Goal: Browse casually: Explore the website without a specific task or goal

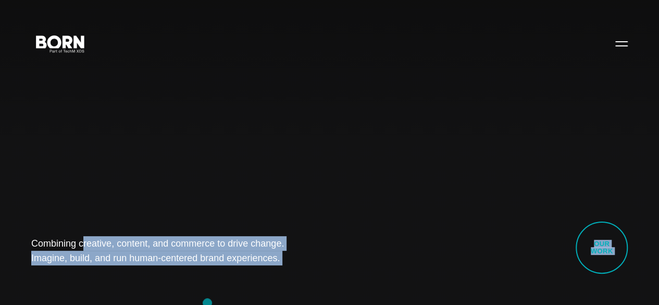
drag, startPoint x: 35, startPoint y: 228, endPoint x: 251, endPoint y: 328, distance: 238.0
click at [167, 280] on div "Combining creative, content, and commerce to drive change. Imagine, build, and …" at bounding box center [329, 152] width 659 height 305
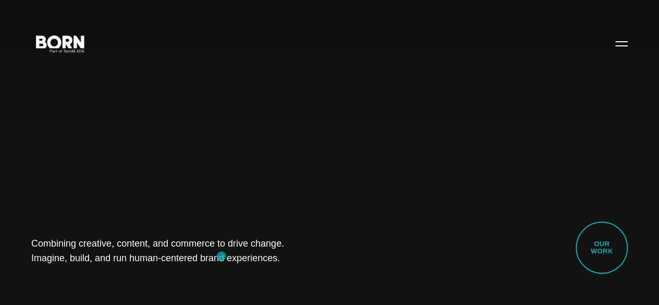
drag, startPoint x: 47, startPoint y: 234, endPoint x: 224, endPoint y: 257, distance: 178.1
click at [224, 257] on div "Combining creative, content, and commerce to drive change. Imagine, build, and …" at bounding box center [329, 152] width 659 height 305
click at [156, 269] on div "Combining creative, content, and commerce to drive change. Imagine, build, and …" at bounding box center [329, 152] width 659 height 305
drag, startPoint x: 63, startPoint y: 244, endPoint x: 215, endPoint y: 260, distance: 152.4
click at [215, 260] on div "Combining creative, content, and commerce to drive change. Imagine, build, and …" at bounding box center [329, 152] width 659 height 305
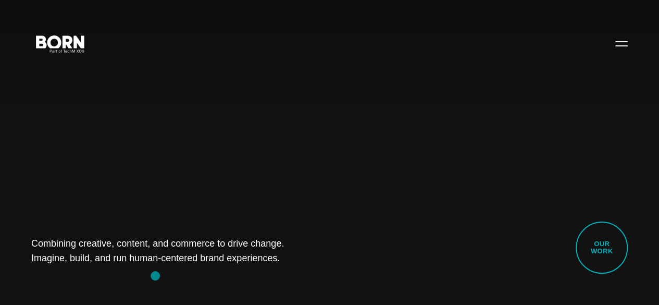
click at [155, 276] on div "Combining creative, content, and commerce to drive change. Imagine, build, and …" at bounding box center [329, 152] width 659 height 305
drag, startPoint x: 36, startPoint y: 226, endPoint x: 228, endPoint y: 260, distance: 194.8
click at [228, 260] on div "Combining creative, content, and commerce to drive change. Imagine, build, and …" at bounding box center [329, 152] width 659 height 305
click at [149, 264] on div "Combining creative, content, and commerce to drive change. Imagine, build, and …" at bounding box center [329, 152] width 659 height 305
drag, startPoint x: 31, startPoint y: 228, endPoint x: 229, endPoint y: 276, distance: 203.3
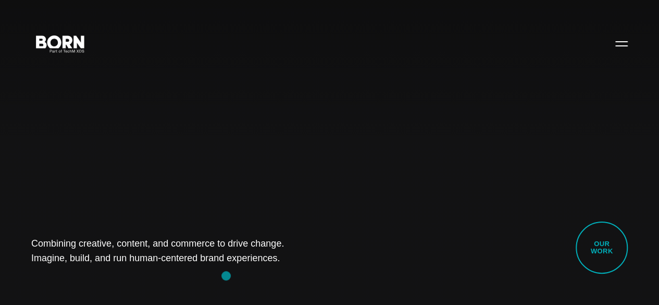
click at [229, 276] on div "Combining creative, content, and commerce to drive change. Imagine, build, and …" at bounding box center [329, 152] width 659 height 305
click at [108, 269] on div "Combining creative, content, and commerce to drive change. Imagine, build, and …" at bounding box center [329, 152] width 659 height 305
drag, startPoint x: 18, startPoint y: 232, endPoint x: 231, endPoint y: 255, distance: 214.8
click at [231, 255] on div "Combining creative, content, and commerce to drive change. Imagine, build, and …" at bounding box center [329, 152] width 659 height 305
click at [126, 269] on div "Combining creative, content, and commerce to drive change. Imagine, build, and …" at bounding box center [329, 152] width 659 height 305
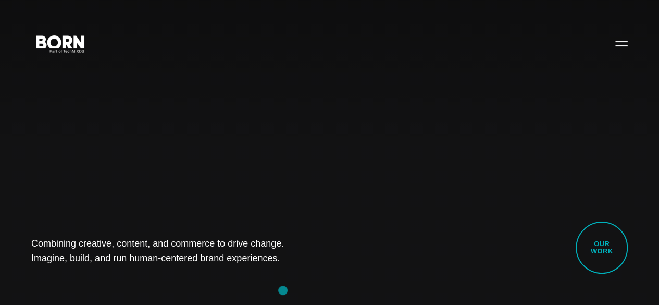
drag, startPoint x: 28, startPoint y: 232, endPoint x: 283, endPoint y: 302, distance: 264.2
click at [283, 302] on div "Combining creative, content, and commerce to drive change. Imagine, build, and …" at bounding box center [329, 152] width 659 height 305
click at [240, 256] on div "Combining creative, content, and commerce to drive change. Imagine, build, and …" at bounding box center [329, 152] width 659 height 305
drag, startPoint x: 97, startPoint y: 240, endPoint x: 291, endPoint y: 257, distance: 194.5
click at [291, 257] on div "Combining creative, content, and commerce to drive change. Imagine, build, and …" at bounding box center [329, 152] width 659 height 305
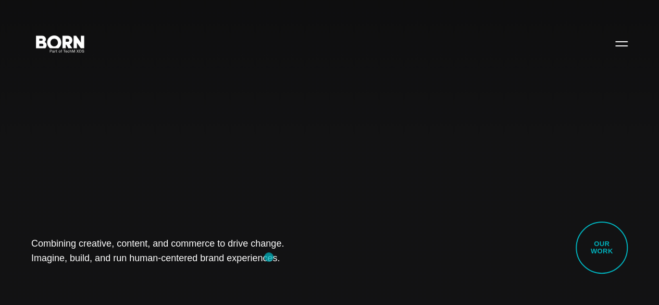
click at [265, 256] on div "Combining creative, content, and commerce to drive change. Imagine, build, and …" at bounding box center [329, 152] width 659 height 305
drag, startPoint x: 33, startPoint y: 229, endPoint x: 258, endPoint y: 252, distance: 225.7
click at [258, 252] on div "Combining creative, content, and commerce to drive change. Imagine, build, and …" at bounding box center [329, 152] width 659 height 305
click at [243, 255] on div "Combining creative, content, and commerce to drive change. Imagine, build, and …" at bounding box center [329, 152] width 659 height 305
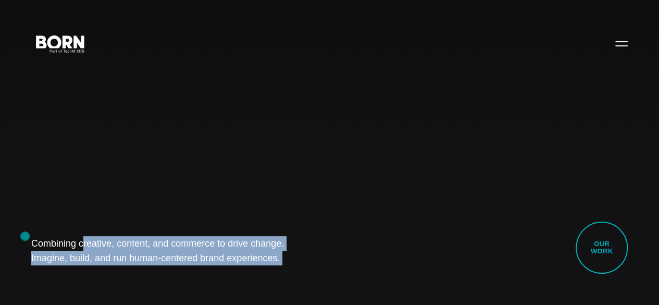
drag, startPoint x: 243, startPoint y: 255, endPoint x: 24, endPoint y: 237, distance: 219.6
click at [24, 237] on div "Combining creative, content, and commerce to drive change. Imagine, build, and …" at bounding box center [329, 152] width 659 height 305
drag, startPoint x: 24, startPoint y: 237, endPoint x: 237, endPoint y: 253, distance: 212.7
click at [237, 253] on div "Combining creative, content, and commerce to drive change. Imagine, build, and …" at bounding box center [329, 152] width 659 height 305
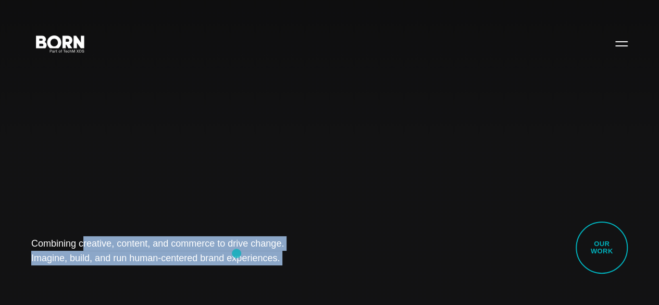
click at [237, 253] on h1 "Combining creative, content, and commerce to drive change. Imagine, build, and …" at bounding box center [164, 250] width 266 height 29
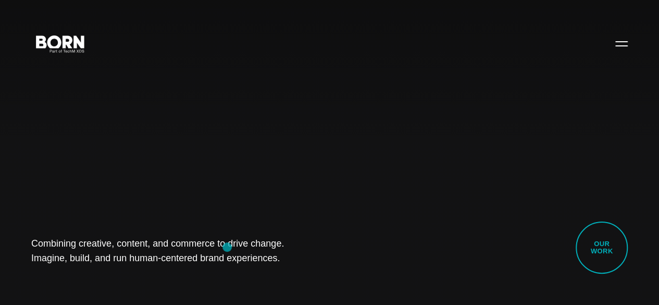
drag, startPoint x: 237, startPoint y: 253, endPoint x: 227, endPoint y: 247, distance: 11.3
click at [227, 247] on h1 "Combining creative, content, and commerce to drive change. Imagine, build, and …" at bounding box center [164, 250] width 266 height 29
drag, startPoint x: 32, startPoint y: 231, endPoint x: 291, endPoint y: 257, distance: 260.2
click at [291, 257] on div "Combining creative, content, and commerce to drive change. Imagine, build, and …" at bounding box center [329, 152] width 659 height 305
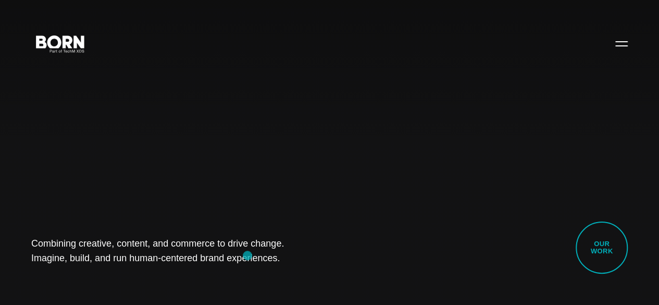
click at [247, 255] on div "Combining creative, content, and commerce to drive change. Imagine, build, and …" at bounding box center [329, 152] width 659 height 305
drag, startPoint x: 36, startPoint y: 228, endPoint x: 289, endPoint y: 251, distance: 253.7
click at [289, 251] on div "Combining creative, content, and commerce to drive change. Imagine, build, and …" at bounding box center [329, 152] width 659 height 305
click at [250, 250] on h1 "Combining creative, content, and commerce to drive change. Imagine, build, and …" at bounding box center [164, 250] width 266 height 29
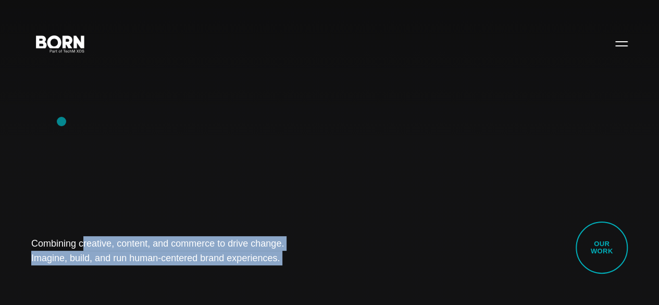
drag, startPoint x: 250, startPoint y: 250, endPoint x: 61, endPoint y: 120, distance: 228.2
click at [61, 120] on div "Combining creative, content, and commerce to drive change. Imagine, build, and …" at bounding box center [329, 152] width 659 height 305
click at [30, 110] on div "Combining creative, content, and commerce to drive change. Imagine, build, and …" at bounding box center [329, 152] width 659 height 305
drag, startPoint x: 16, startPoint y: 233, endPoint x: 230, endPoint y: 290, distance: 221.7
click at [230, 290] on div "Combining creative, content, and commerce to drive change. Imagine, build, and …" at bounding box center [329, 152] width 659 height 305
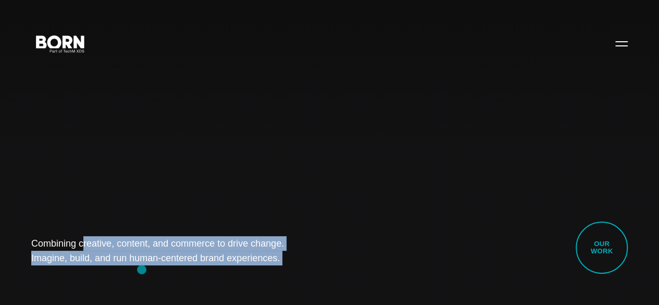
click at [142, 269] on div "Combining creative, content, and commerce to drive change. Imagine, build, and …" at bounding box center [329, 152] width 659 height 305
drag, startPoint x: 10, startPoint y: 242, endPoint x: 258, endPoint y: 261, distance: 248.7
click at [258, 261] on div "Combining creative, content, and commerce to drive change. Imagine, build, and …" at bounding box center [329, 152] width 659 height 305
click at [172, 270] on div "Combining creative, content, and commerce to drive change. Imagine, build, and …" at bounding box center [329, 152] width 659 height 305
drag, startPoint x: 20, startPoint y: 225, endPoint x: 284, endPoint y: 279, distance: 269.6
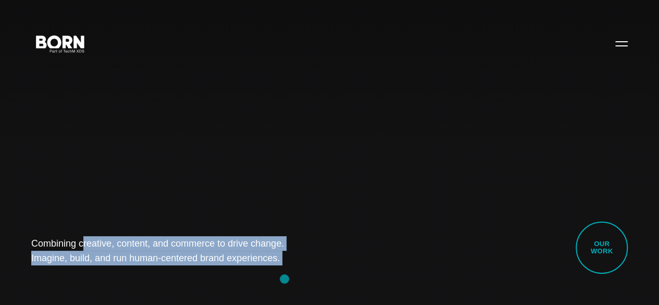
click at [284, 279] on div "Combining creative, content, and commerce to drive change. Imagine, build, and …" at bounding box center [329, 152] width 659 height 305
click at [122, 279] on div "Combining creative, content, and commerce to drive change. Imagine, build, and …" at bounding box center [329, 152] width 659 height 305
drag, startPoint x: 261, startPoint y: 266, endPoint x: 33, endPoint y: 228, distance: 231.3
click at [33, 228] on div "Combining creative, content, and commerce to drive change. Imagine, build, and …" at bounding box center [329, 152] width 659 height 305
click at [8, 200] on div "Combining creative, content, and commerce to drive change. Imagine, build, and …" at bounding box center [329, 152] width 659 height 305
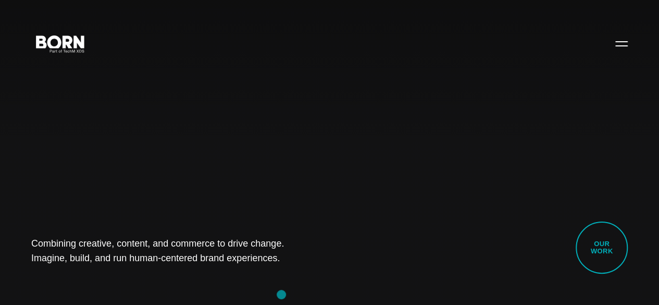
drag, startPoint x: 34, startPoint y: 231, endPoint x: 281, endPoint y: 301, distance: 257.1
click at [281, 301] on div "Combining creative, content, and commerce to drive change. Imagine, build, and …" at bounding box center [329, 152] width 659 height 305
click at [289, 241] on h1 "Combining creative, content, and commerce to drive change. Imagine, build, and …" at bounding box center [164, 250] width 266 height 29
click at [54, 123] on div "Combining creative, content, and commerce to drive change. Imagine, build, and …" at bounding box center [329, 152] width 659 height 305
click at [410, 80] on div "Combining creative, content, and commerce to drive change. Imagine, build, and …" at bounding box center [329, 152] width 659 height 305
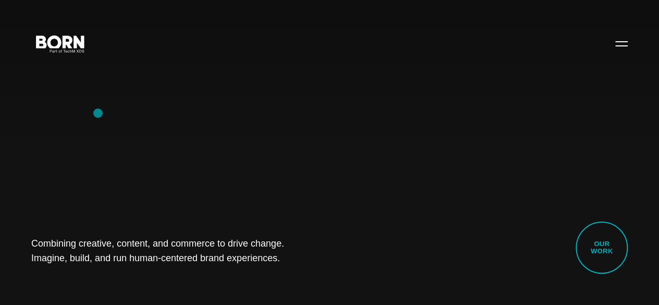
click at [98, 113] on div "Combining creative, content, and commerce to drive change. Imagine, build, and …" at bounding box center [329, 152] width 659 height 305
click at [71, 126] on div "Combining creative, content, and commerce to drive change. Imagine, build, and …" at bounding box center [329, 152] width 659 height 305
click at [414, 83] on div "Combining creative, content, and commerce to drive change. Imagine, build, and …" at bounding box center [329, 152] width 659 height 305
drag, startPoint x: 27, startPoint y: 228, endPoint x: 231, endPoint y: 251, distance: 205.5
click at [231, 251] on div "Combining creative, content, and commerce to drive change. Imagine, build, and …" at bounding box center [329, 152] width 659 height 305
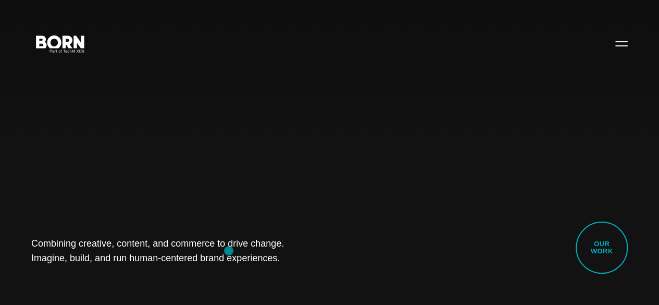
click at [229, 251] on h1 "Combining creative, content, and commerce to drive change. Imagine, build, and …" at bounding box center [164, 250] width 266 height 29
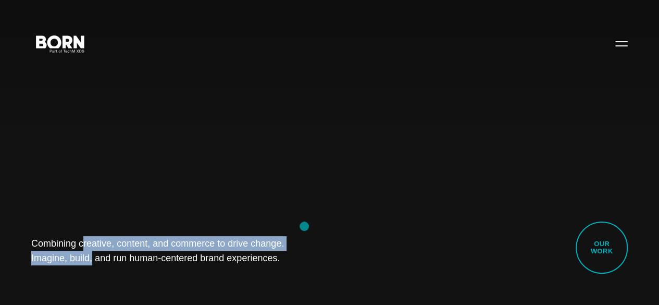
drag, startPoint x: 15, startPoint y: 238, endPoint x: 303, endPoint y: 226, distance: 287.8
click at [303, 226] on div "Combining creative, content, and commerce to drive change. Imagine, build, and …" at bounding box center [329, 152] width 659 height 305
click at [81, 187] on div "Combining creative, content, and commerce to drive change. Imagine, build, and …" at bounding box center [329, 152] width 659 height 305
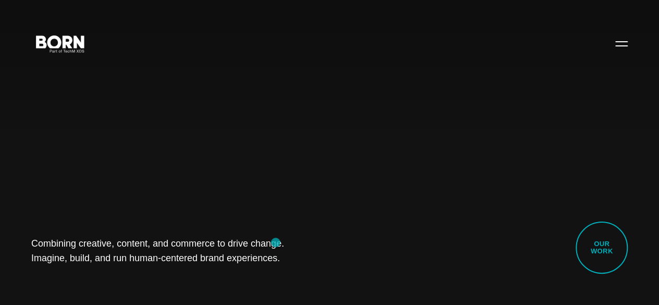
drag, startPoint x: 25, startPoint y: 220, endPoint x: 276, endPoint y: 242, distance: 251.6
click at [276, 242] on div "Combining creative, content, and commerce to drive change. Imagine, build, and …" at bounding box center [329, 152] width 659 height 305
click at [235, 254] on h1 "Combining creative, content, and commerce to drive change. Imagine, build, and …" at bounding box center [164, 250] width 266 height 29
drag, startPoint x: 24, startPoint y: 237, endPoint x: 309, endPoint y: 274, distance: 286.8
click at [309, 274] on div "Combining creative, content, and commerce to drive change. Imagine, build, and …" at bounding box center [329, 152] width 659 height 305
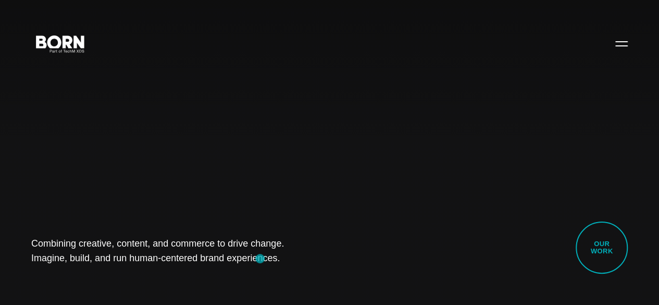
click at [260, 258] on div "Combining creative, content, and commerce to drive change. Imagine, build, and …" at bounding box center [329, 152] width 659 height 305
drag, startPoint x: 6, startPoint y: 232, endPoint x: 260, endPoint y: 266, distance: 256.6
click at [260, 266] on div "Combining creative, content, and commerce to drive change. Imagine, build, and …" at bounding box center [329, 152] width 659 height 305
click at [260, 262] on div "Combining creative, content, and commerce to drive change. Imagine, build, and …" at bounding box center [329, 152] width 659 height 305
drag, startPoint x: 44, startPoint y: 238, endPoint x: 266, endPoint y: 281, distance: 226.0
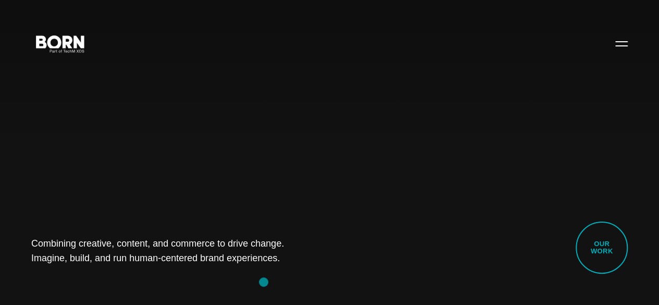
click at [266, 281] on div "Combining creative, content, and commerce to drive change. Imagine, build, and …" at bounding box center [329, 152] width 659 height 305
click at [119, 191] on div "Combining creative, content, and commerce to drive change. Imagine, build, and …" at bounding box center [329, 152] width 659 height 305
drag, startPoint x: 0, startPoint y: 215, endPoint x: 268, endPoint y: 265, distance: 273.0
click at [268, 265] on div "Combining creative, content, and commerce to drive change. Imagine, build, and …" at bounding box center [329, 152] width 659 height 305
click at [155, 203] on div "Combining creative, content, and commerce to drive change. Imagine, build, and …" at bounding box center [329, 152] width 659 height 305
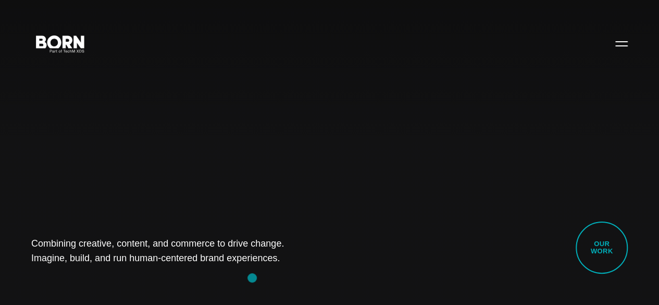
drag, startPoint x: 19, startPoint y: 231, endPoint x: 252, endPoint y: 278, distance: 238.0
click at [252, 278] on div "Combining creative, content, and commerce to drive change. Imagine, build, and …" at bounding box center [329, 152] width 659 height 305
click at [141, 276] on div "Combining creative, content, and commerce to drive change. Imagine, build, and …" at bounding box center [329, 152] width 659 height 305
drag, startPoint x: 14, startPoint y: 227, endPoint x: 252, endPoint y: 274, distance: 242.8
click at [270, 274] on div "Combining creative, content, and commerce to drive change. Imagine, build, and …" at bounding box center [329, 152] width 659 height 305
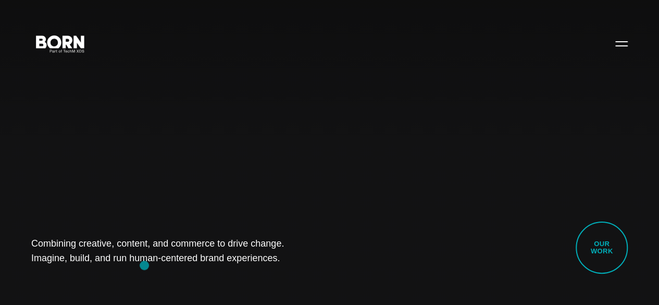
click at [144, 265] on div "Combining creative, content, and commerce to drive change. Imagine, build, and …" at bounding box center [329, 152] width 659 height 305
drag, startPoint x: 27, startPoint y: 234, endPoint x: 278, endPoint y: 244, distance: 250.8
click at [278, 244] on div "Combining creative, content, and commerce to drive change. Imagine, build, and …" at bounding box center [329, 152] width 659 height 305
click at [262, 254] on h1 "Combining creative, content, and commerce to drive change. Imagine, build, and …" at bounding box center [164, 250] width 266 height 29
drag, startPoint x: 27, startPoint y: 242, endPoint x: 249, endPoint y: 278, distance: 224.8
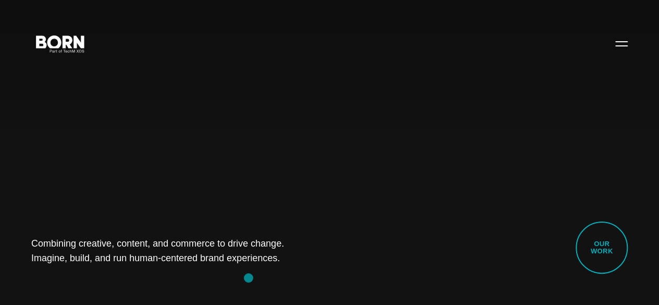
click at [249, 278] on div "Combining creative, content, and commerce to drive change. Imagine, build, and …" at bounding box center [329, 152] width 659 height 305
click at [126, 185] on div "Combining creative, content, and commerce to drive change. Imagine, build, and …" at bounding box center [329, 152] width 659 height 305
